Goal: Communication & Community: Answer question/provide support

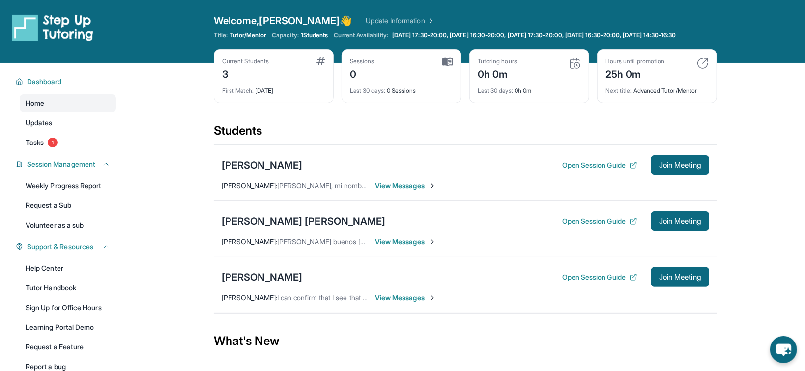
click at [410, 191] on span "View Messages" at bounding box center [405, 186] width 61 height 10
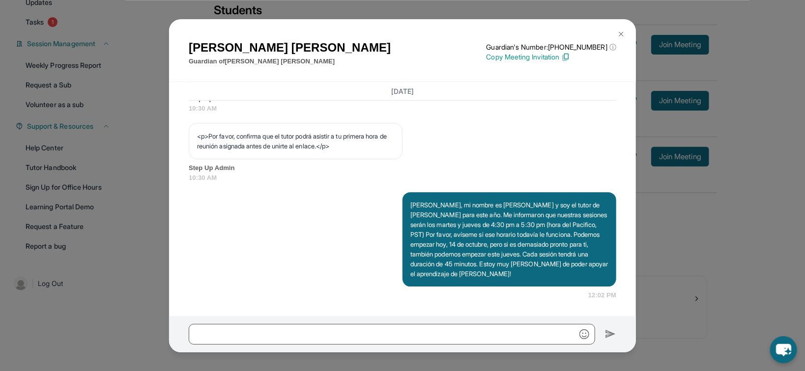
scroll to position [130, 0]
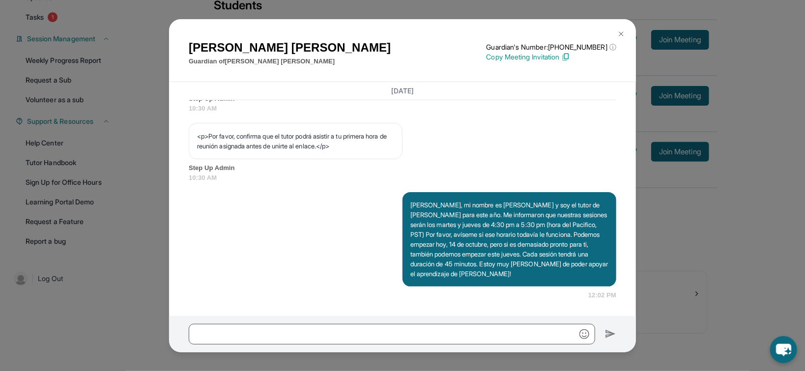
click at [748, 163] on div "[PERSON_NAME] Guardian of [PERSON_NAME] Guardian's Number: [PHONE_NUMBER] ⓘ Thi…" at bounding box center [402, 185] width 805 height 371
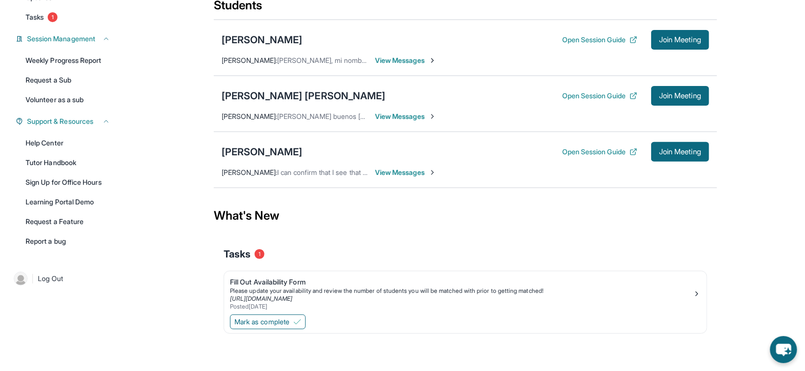
click at [421, 121] on span "View Messages" at bounding box center [405, 117] width 61 height 10
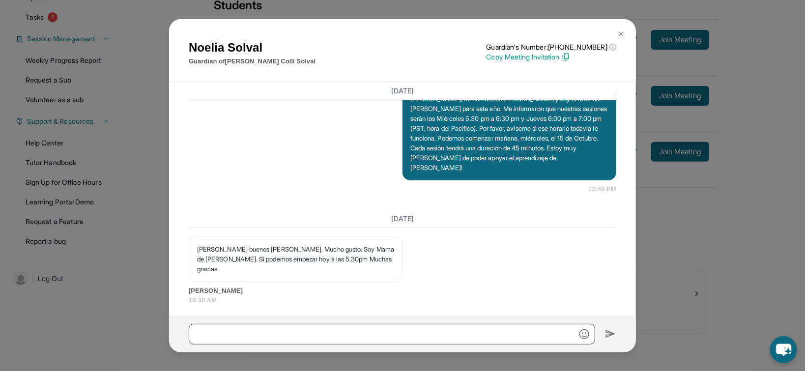
scroll to position [733, 0]
click at [212, 52] on h1 "[PERSON_NAME]" at bounding box center [252, 48] width 127 height 18
click at [443, 60] on div "[PERSON_NAME] Guardian of [PERSON_NAME] [PERSON_NAME] Guardian's Number: [PHONE…" at bounding box center [402, 53] width 427 height 28
click at [443, 134] on p "[PERSON_NAME], mi nombre es [PERSON_NAME] y soy el tutor de [PERSON_NAME] para …" at bounding box center [509, 133] width 198 height 79
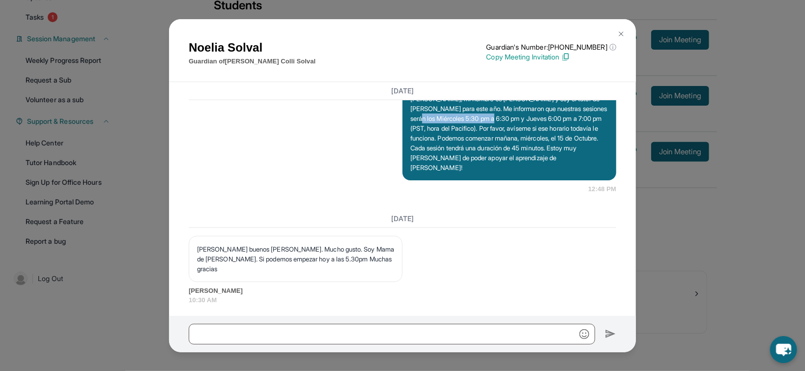
drag, startPoint x: 443, startPoint y: 134, endPoint x: 518, endPoint y: 136, distance: 75.2
click at [518, 136] on p "[PERSON_NAME], mi nombre es [PERSON_NAME] y soy el tutor de [PERSON_NAME] para …" at bounding box center [509, 133] width 198 height 79
click at [529, 135] on p "[PERSON_NAME], mi nombre es [PERSON_NAME] y soy el tutor de [PERSON_NAME] para …" at bounding box center [509, 133] width 198 height 79
drag, startPoint x: 529, startPoint y: 135, endPoint x: 456, endPoint y: 132, distance: 72.3
click at [456, 132] on p "[PERSON_NAME], mi nombre es [PERSON_NAME] y soy el tutor de [PERSON_NAME] para …" at bounding box center [509, 133] width 198 height 79
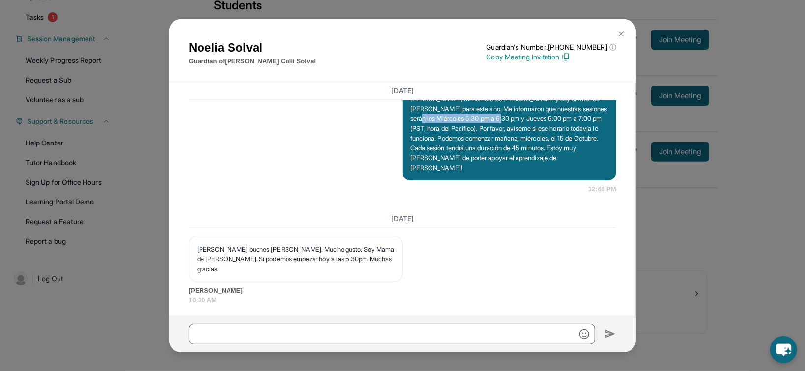
copy p "Miércoles 5:30 pm a 6:30 pm"
click at [451, 133] on p "[PERSON_NAME], mi nombre es [PERSON_NAME] y soy el tutor de [PERSON_NAME] para …" at bounding box center [509, 133] width 198 height 79
copy p "Miércoles"
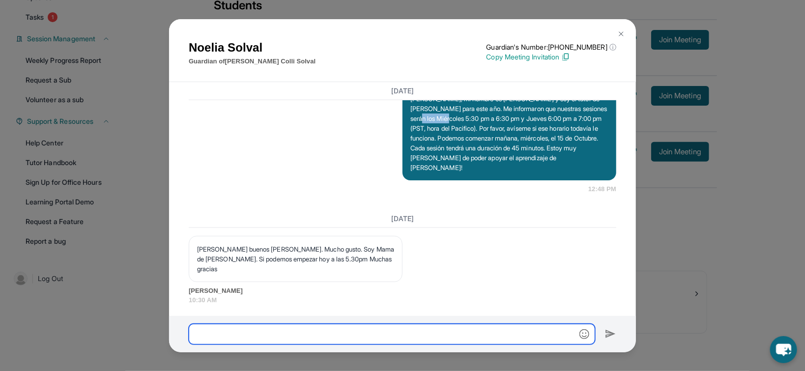
click at [414, 331] on input "text" at bounding box center [392, 334] width 406 height 21
paste input "*********"
type input "**********"
